Goal: Navigation & Orientation: Find specific page/section

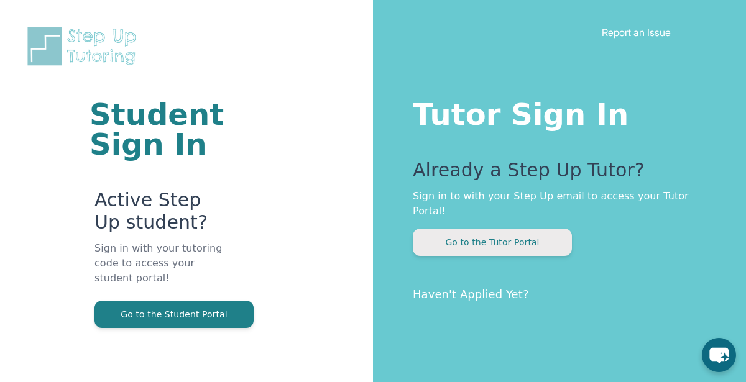
click at [470, 229] on button "Go to the Tutor Portal" at bounding box center [492, 242] width 159 height 27
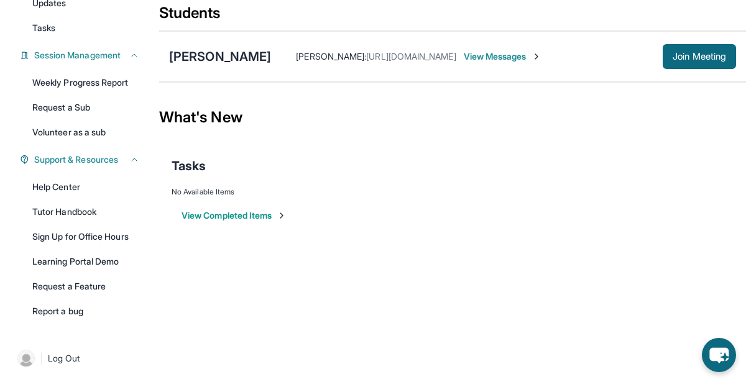
scroll to position [154, 0]
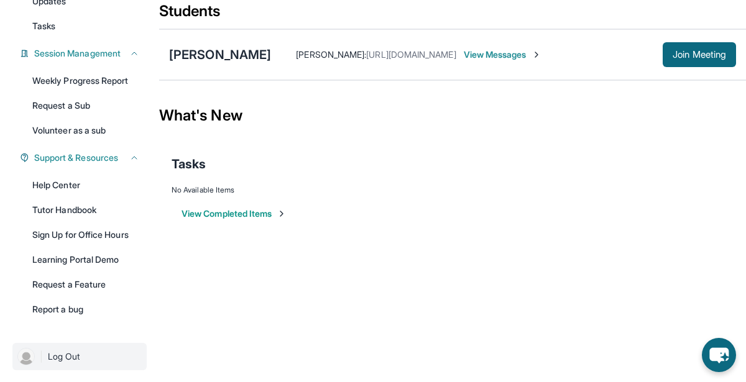
click at [34, 358] on img at bounding box center [25, 356] width 17 height 17
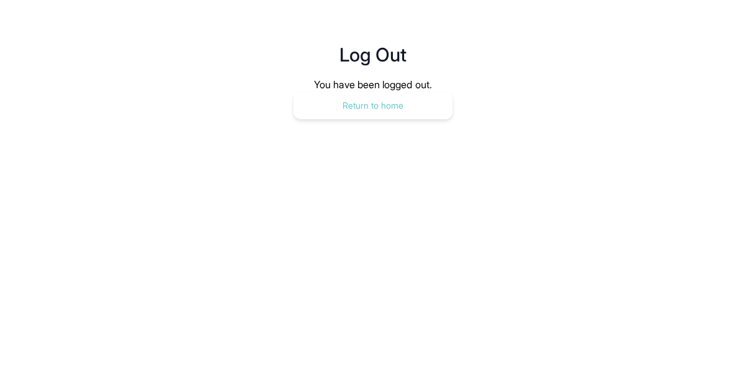
click at [402, 95] on button "Return to home" at bounding box center [373, 105] width 159 height 27
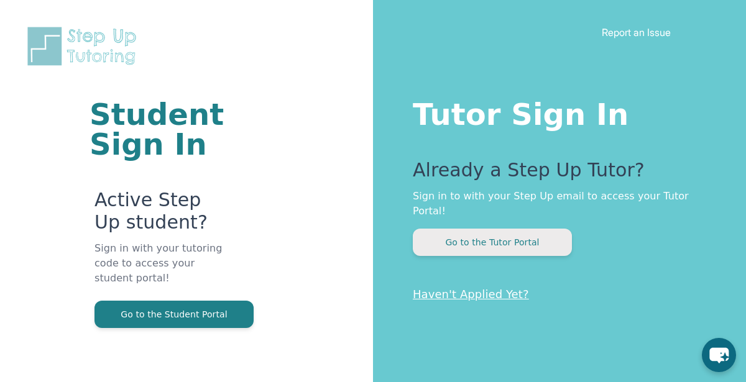
click at [443, 235] on button "Go to the Tutor Portal" at bounding box center [492, 242] width 159 height 27
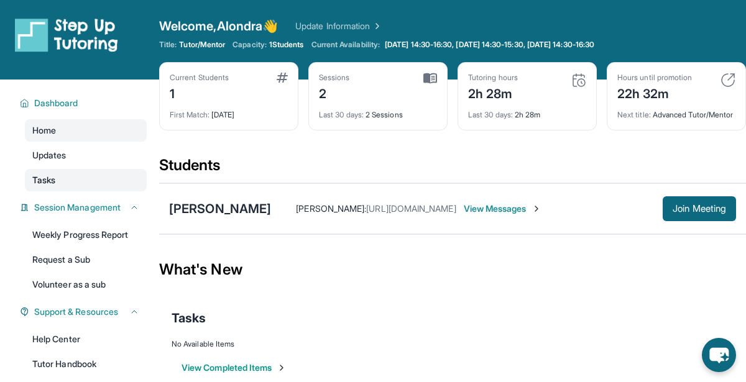
click at [71, 182] on link "Tasks" at bounding box center [86, 180] width 122 height 22
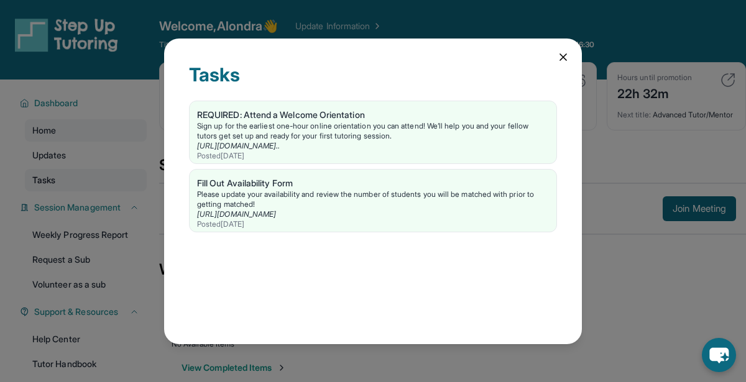
click at [71, 182] on div "Tasks REQUIRED: Attend a Welcome Orientation Sign up for the earliest one-hour …" at bounding box center [373, 191] width 746 height 382
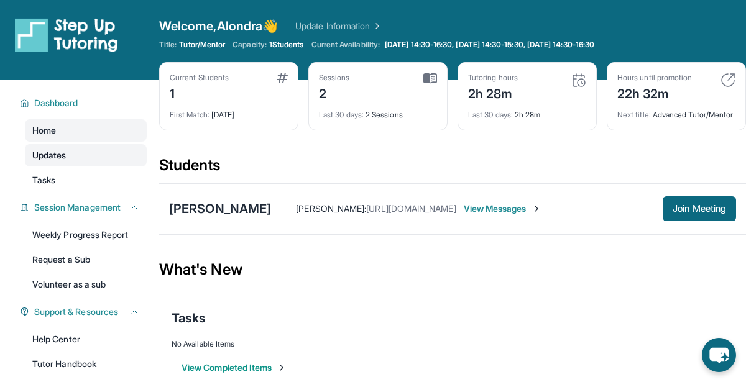
click at [74, 166] on link "Updates" at bounding box center [86, 155] width 122 height 22
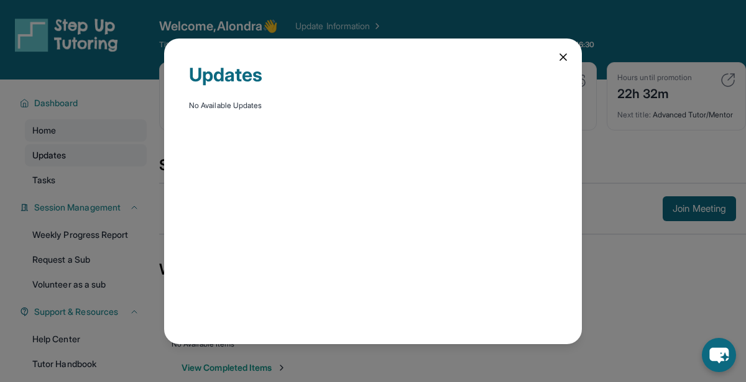
click at [74, 166] on div "Updates No Available Updates" at bounding box center [373, 191] width 746 height 382
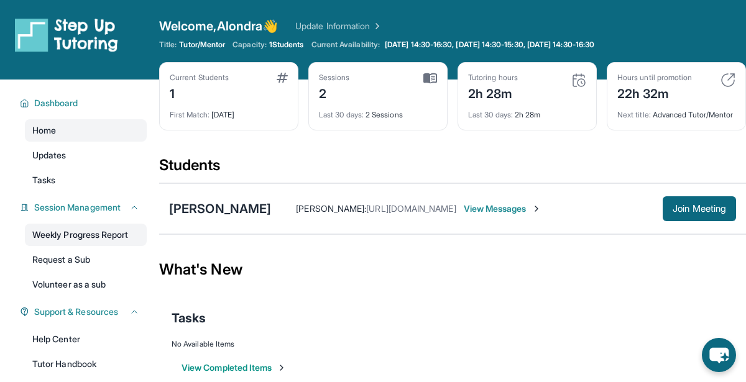
click at [105, 234] on link "Weekly Progress Report" at bounding box center [86, 235] width 122 height 22
